Goal: Information Seeking & Learning: Learn about a topic

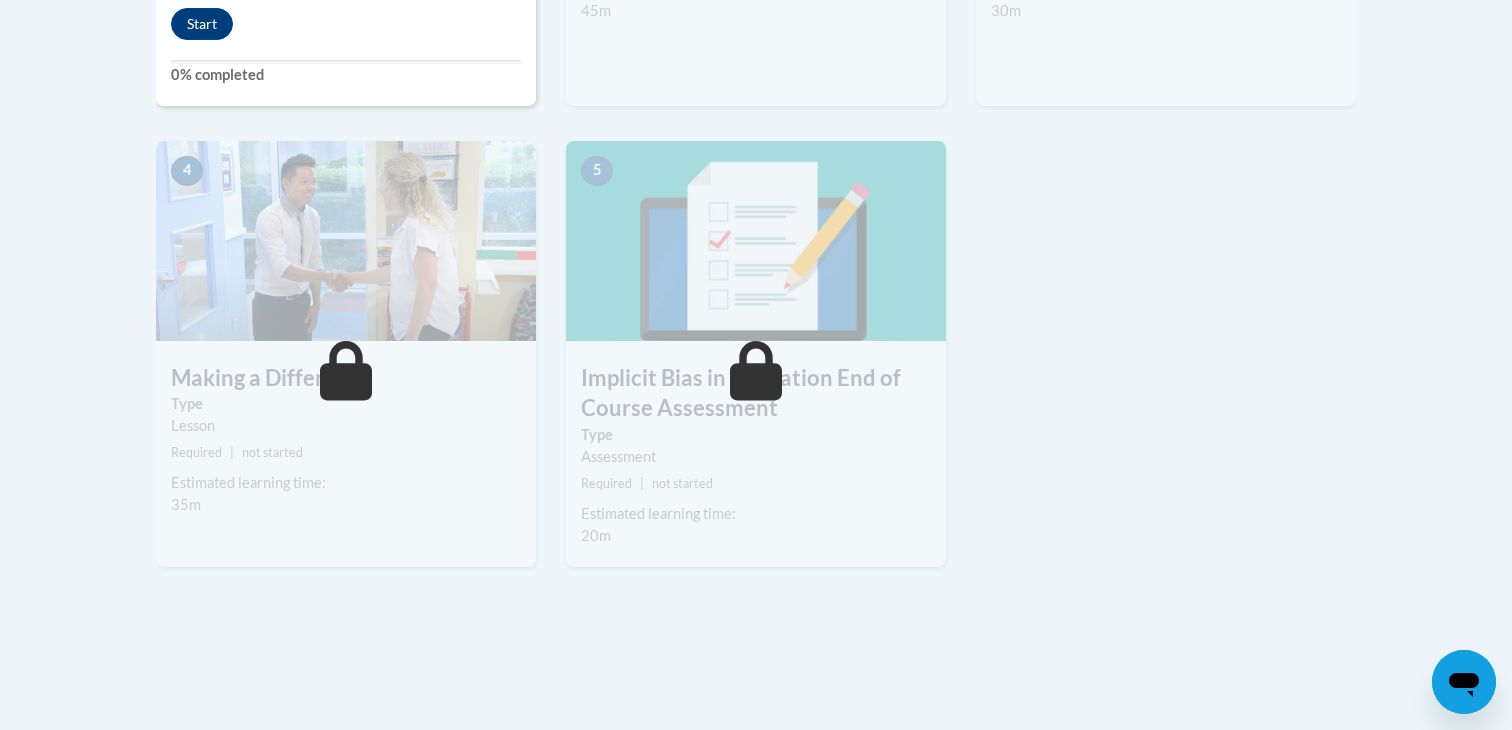
scroll to position [720, 0]
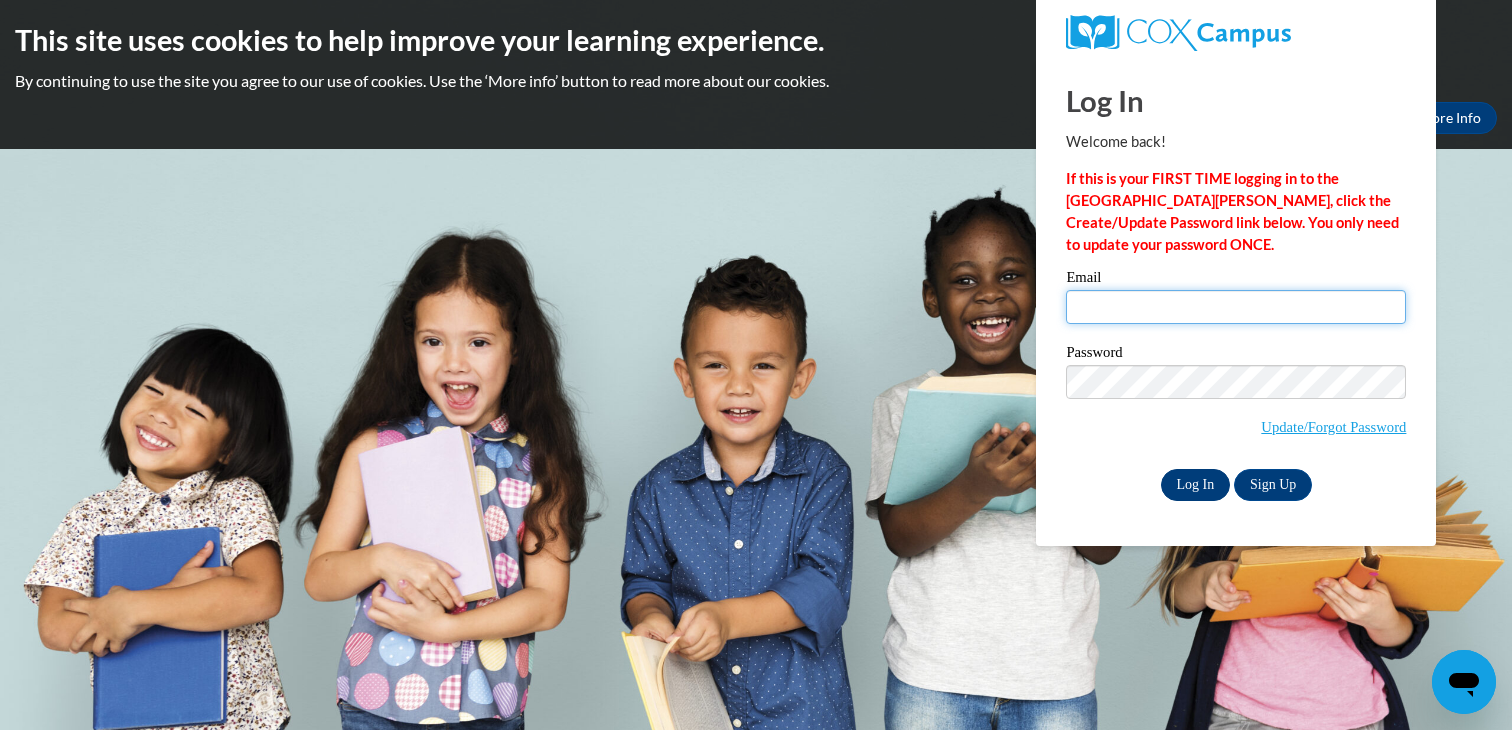
type input "[PERSON_NAME][EMAIL_ADDRESS][DOMAIN_NAME]"
click at [1199, 486] on input "Log In" at bounding box center [1196, 485] width 70 height 32
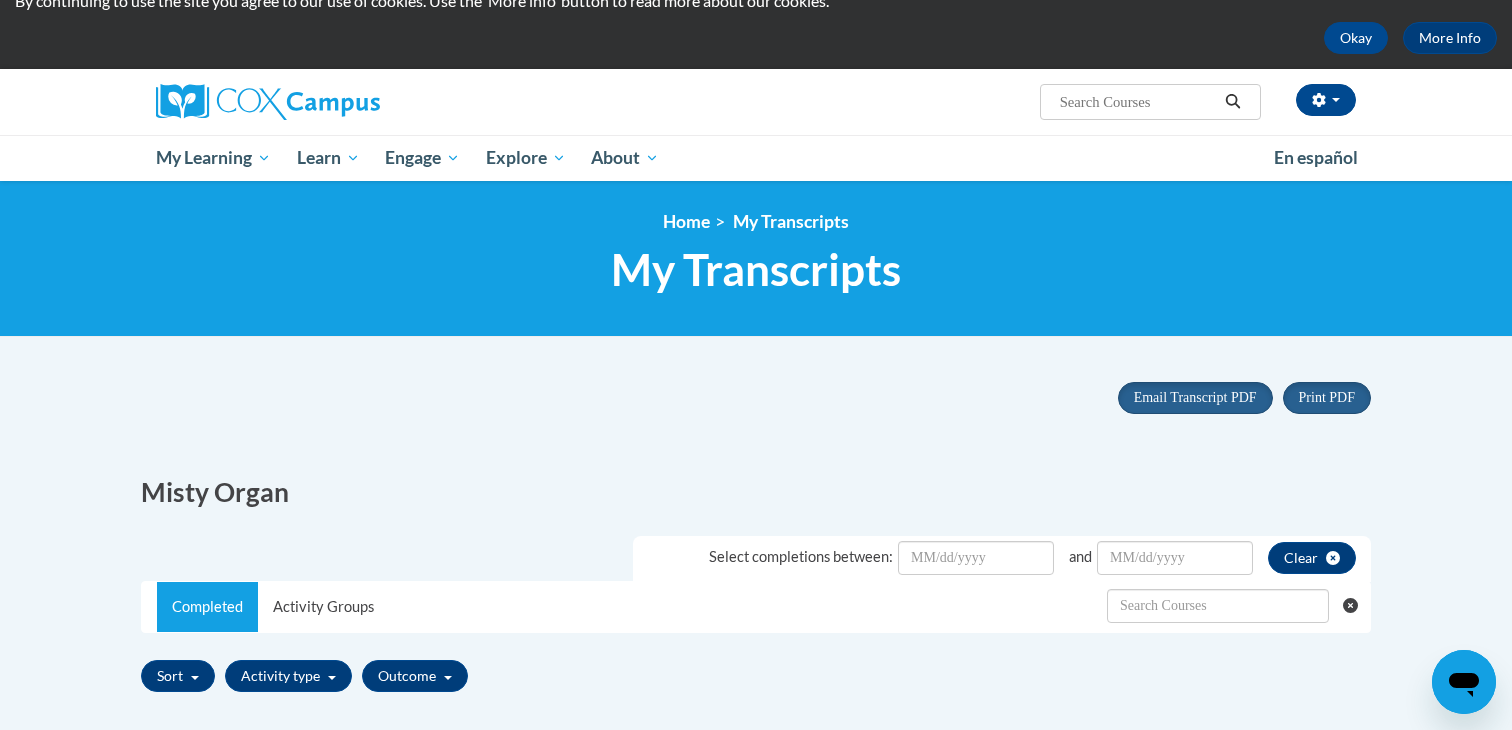
scroll to position [80, 0]
click at [474, 184] on div "<en>Home</en><fr>Accueil</fr><de>Zuhause</de><it>Casa</it><es>Casa</es><pt>Casa…" at bounding box center [756, 259] width 1512 height 156
